Goal: Task Accomplishment & Management: Use online tool/utility

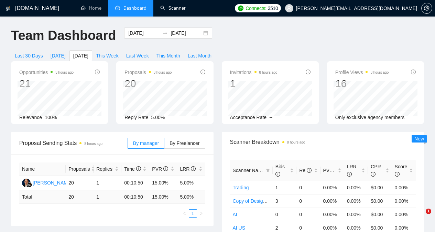
click at [170, 9] on link "Scanner" at bounding box center [172, 8] width 25 height 6
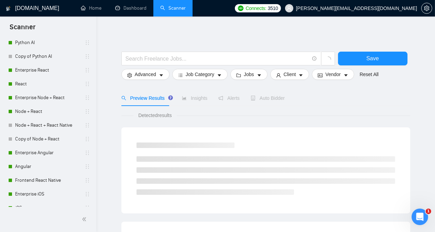
scroll to position [366, 0]
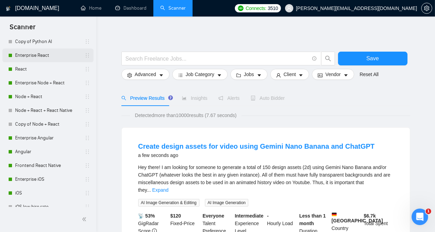
click at [34, 55] on link "Enterprise React" at bounding box center [47, 56] width 65 height 14
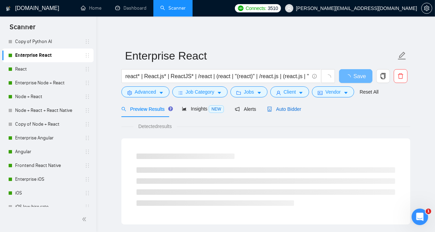
click at [278, 108] on span "Auto Bidder" at bounding box center [284, 109] width 34 height 6
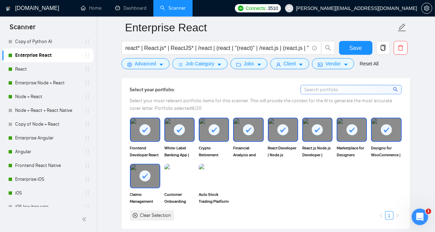
scroll to position [619, 0]
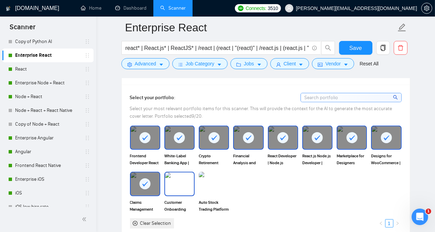
click at [179, 178] on img at bounding box center [179, 183] width 29 height 23
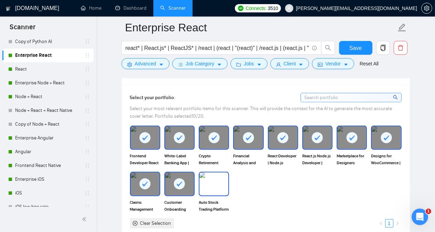
click at [209, 179] on img at bounding box center [214, 183] width 29 height 23
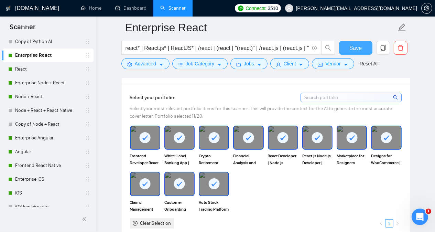
click at [362, 43] on button "Save" at bounding box center [355, 48] width 33 height 14
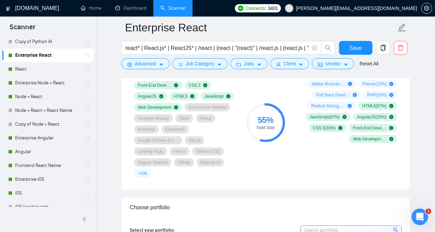
scroll to position [467, 0]
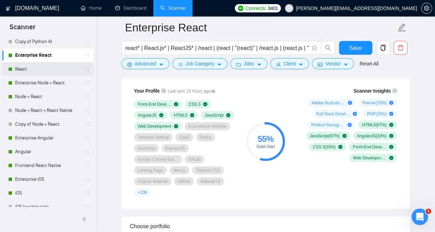
click at [54, 71] on link "React" at bounding box center [47, 69] width 65 height 14
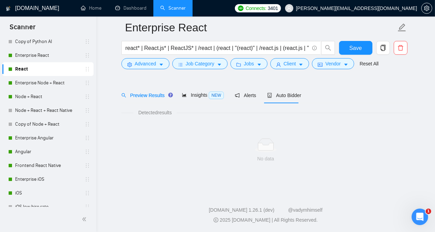
scroll to position [19, 0]
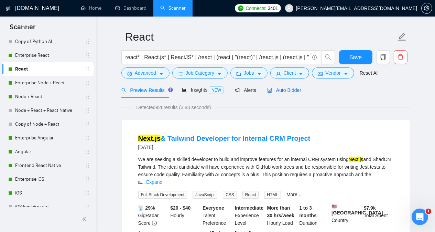
click at [286, 92] on span "Auto Bidder" at bounding box center [284, 90] width 34 height 6
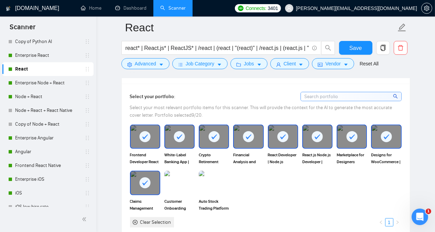
scroll to position [616, 0]
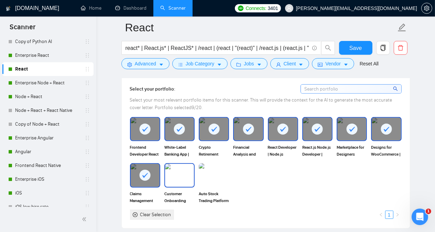
click at [186, 171] on img at bounding box center [179, 175] width 29 height 23
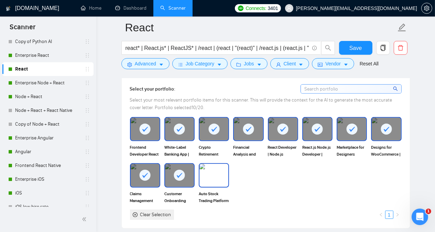
click at [217, 171] on img at bounding box center [214, 175] width 29 height 23
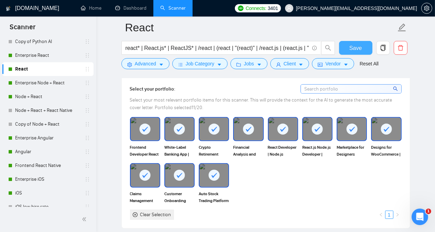
click at [351, 47] on span "Save" at bounding box center [356, 48] width 12 height 9
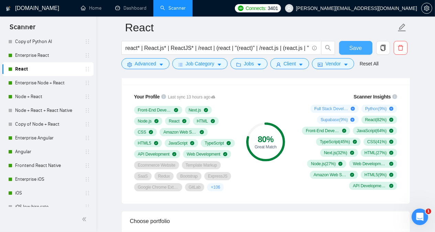
scroll to position [453, 0]
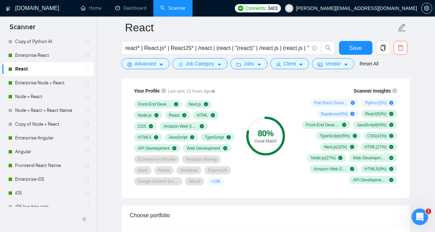
scroll to position [508, 0]
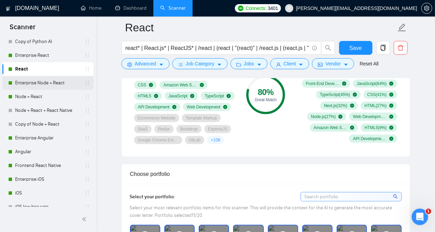
click at [58, 84] on link "Enterprise Node + React" at bounding box center [47, 83] width 65 height 14
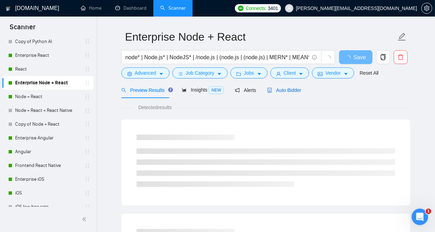
click at [282, 93] on div "Auto Bidder" at bounding box center [284, 90] width 34 height 8
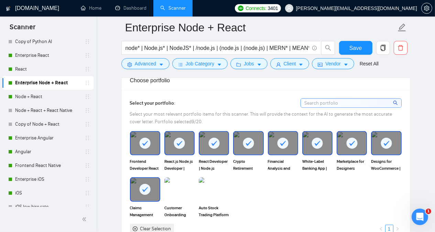
scroll to position [583, 0]
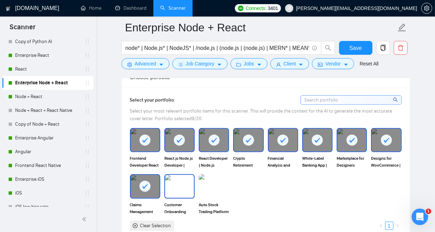
click at [176, 183] on img at bounding box center [179, 186] width 29 height 23
click at [210, 186] on img at bounding box center [214, 186] width 29 height 23
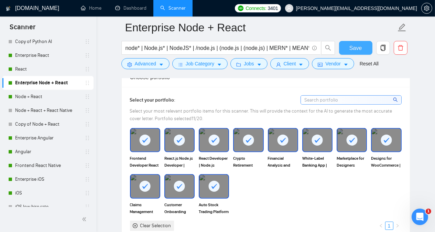
click at [355, 48] on span "Save" at bounding box center [356, 48] width 12 height 9
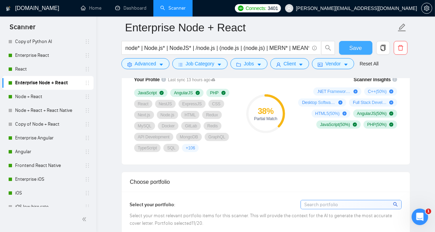
scroll to position [482, 0]
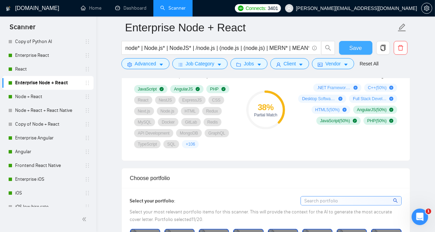
click at [347, 47] on button "Save" at bounding box center [355, 48] width 33 height 14
click at [56, 97] on link "Node + React" at bounding box center [47, 97] width 65 height 14
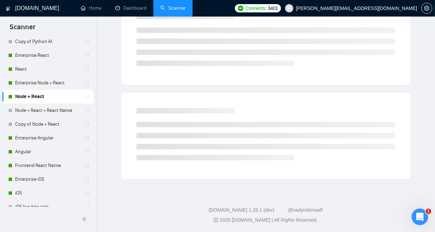
scroll to position [19, 0]
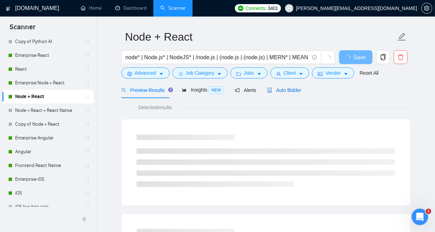
click at [283, 88] on span "Auto Bidder" at bounding box center [284, 90] width 34 height 6
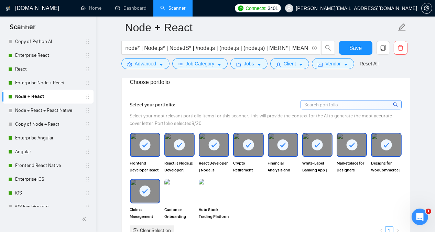
scroll to position [602, 0]
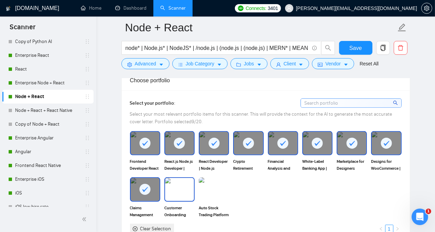
click at [184, 178] on img at bounding box center [179, 189] width 29 height 23
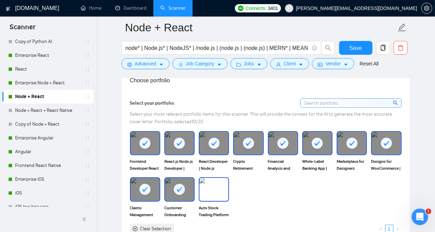
click at [202, 181] on img at bounding box center [214, 189] width 29 height 23
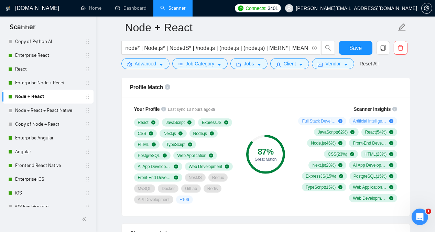
scroll to position [445, 0]
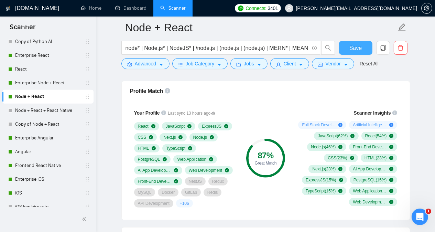
click at [358, 49] on span "Save" at bounding box center [356, 48] width 12 height 9
click at [54, 108] on link "Node + React + React Native" at bounding box center [47, 111] width 65 height 14
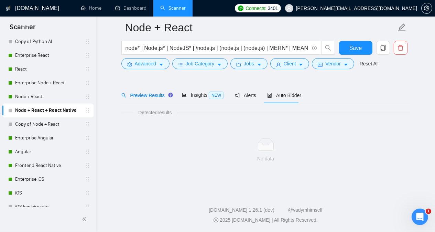
scroll to position [19, 0]
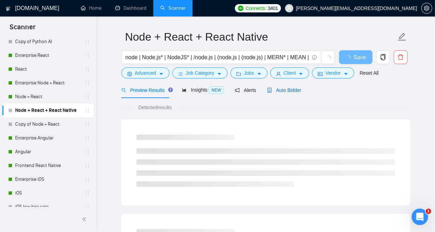
click at [279, 92] on span "Auto Bidder" at bounding box center [284, 90] width 34 height 6
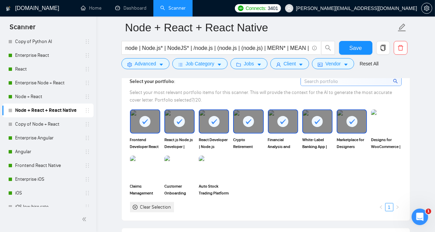
scroll to position [627, 0]
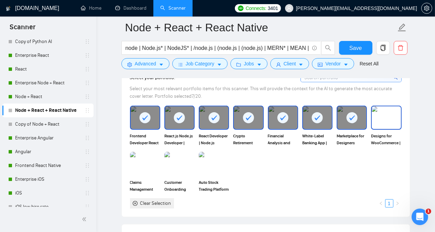
click at [384, 111] on img at bounding box center [386, 117] width 29 height 23
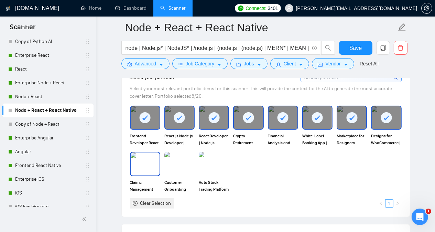
click at [149, 161] on img at bounding box center [145, 163] width 29 height 23
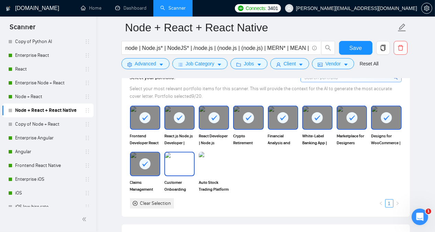
click at [174, 159] on img at bounding box center [179, 163] width 29 height 23
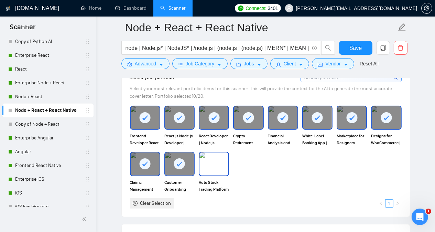
click at [216, 159] on img at bounding box center [214, 163] width 29 height 23
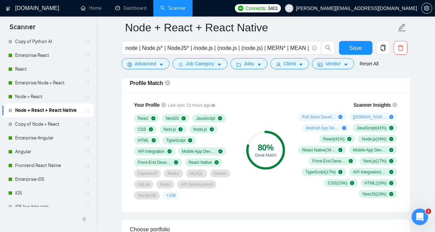
scroll to position [448, 0]
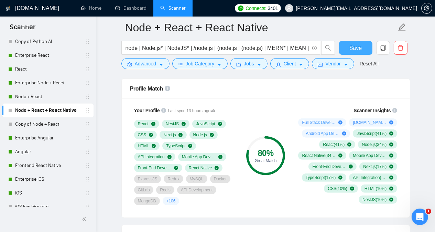
click at [352, 49] on span "Save" at bounding box center [356, 48] width 12 height 9
click at [351, 46] on span "Save" at bounding box center [356, 48] width 12 height 9
